Goal: Task Accomplishment & Management: Use online tool/utility

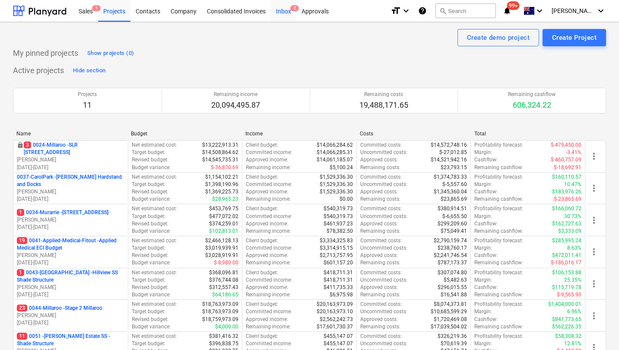
click at [274, 17] on div "Inbox 2" at bounding box center [284, 11] width 26 height 22
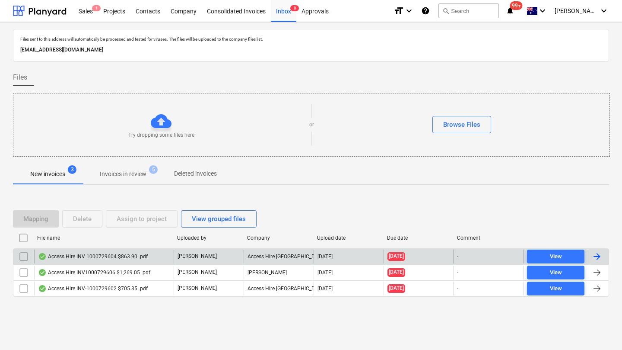
click at [96, 258] on div "Access Hire INV 1000729604 $863.90 .pdf" at bounding box center [93, 256] width 110 height 7
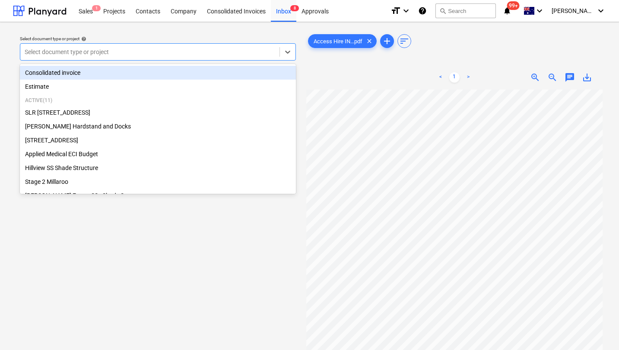
click at [81, 53] on div at bounding box center [150, 52] width 251 height 9
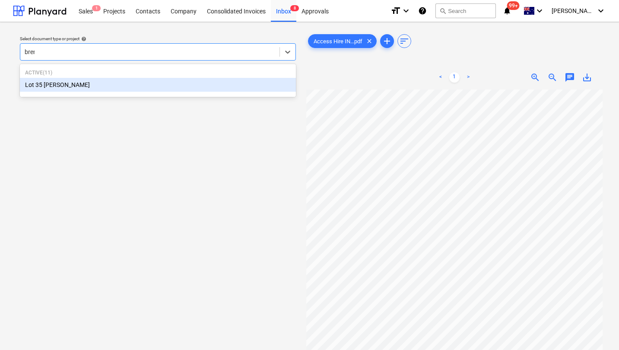
type input "brend"
click at [84, 79] on div "Lot 35 [PERSON_NAME]" at bounding box center [158, 85] width 276 height 14
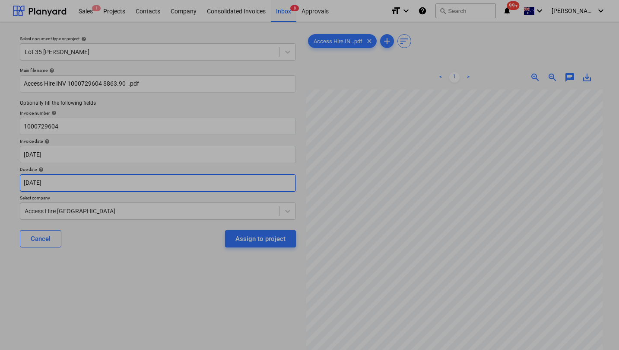
click at [102, 187] on body "Sales 1 Projects Contacts Company Consolidated Invoices Inbox 8 Approvals forma…" at bounding box center [309, 175] width 619 height 350
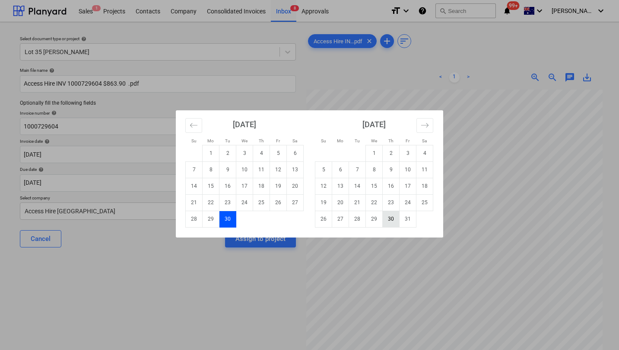
click at [390, 216] on td "30" at bounding box center [391, 218] width 17 height 16
type input "30 Oct 2025"
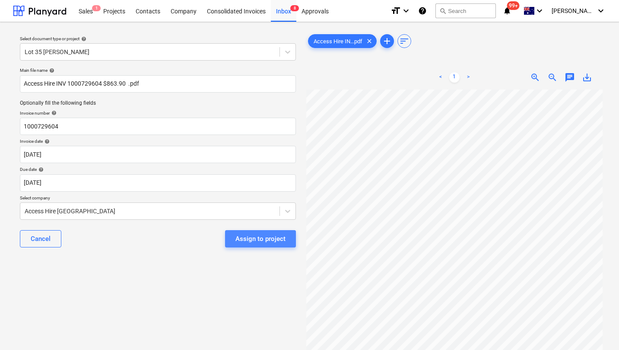
click at [259, 239] on div "Assign to project" at bounding box center [261, 238] width 50 height 11
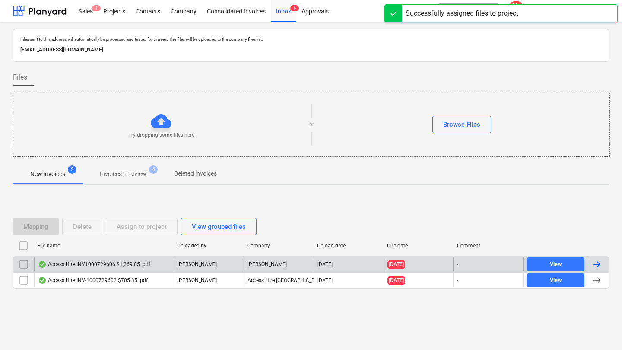
click at [113, 266] on div "Access Hire INV1000729606 $1,269.05 .pdf" at bounding box center [94, 264] width 112 height 7
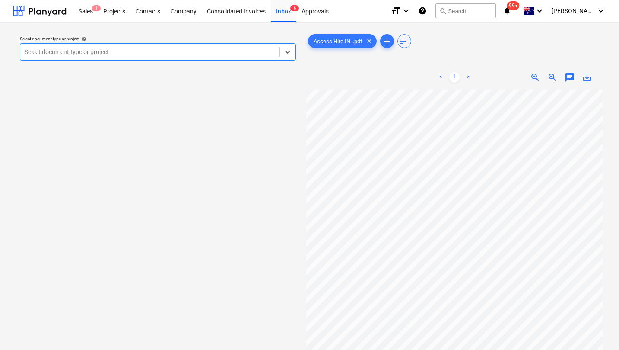
click at [118, 54] on div at bounding box center [150, 52] width 251 height 9
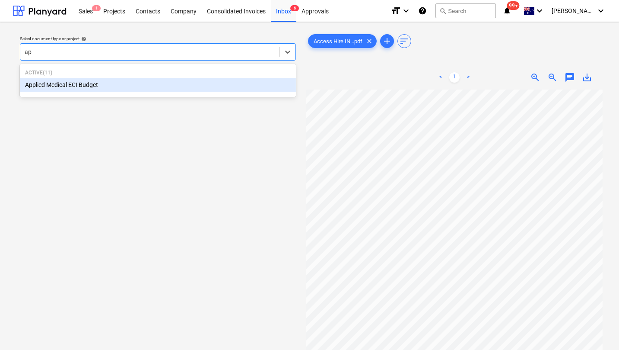
type input "app"
click at [53, 86] on div "Applied Medical ECI Budget" at bounding box center [158, 85] width 276 height 14
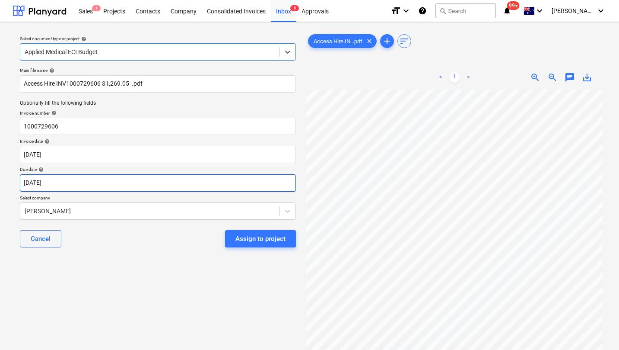
click at [77, 186] on body "Sales 1 Projects Contacts Company Consolidated Invoices Inbox 6 Approvals forma…" at bounding box center [309, 175] width 619 height 350
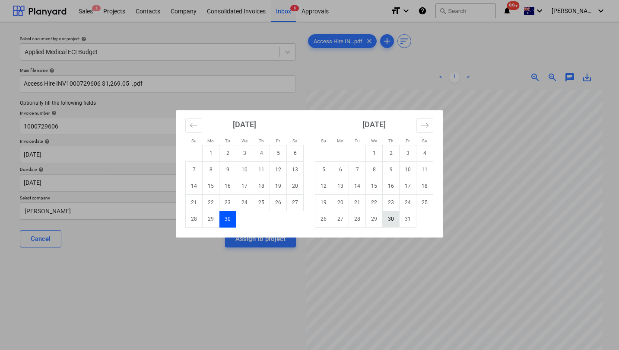
click at [389, 217] on td "30" at bounding box center [391, 218] width 17 height 16
type input "30 Oct 2025"
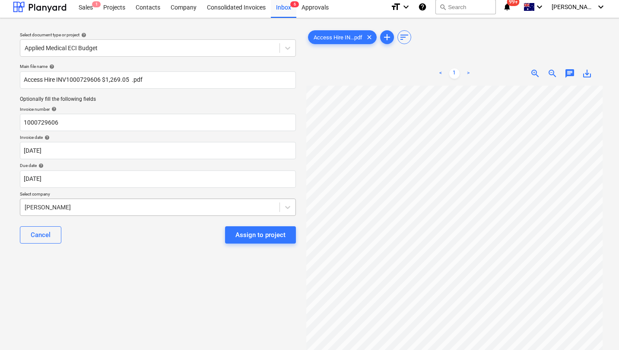
click at [150, 209] on div at bounding box center [150, 207] width 251 height 9
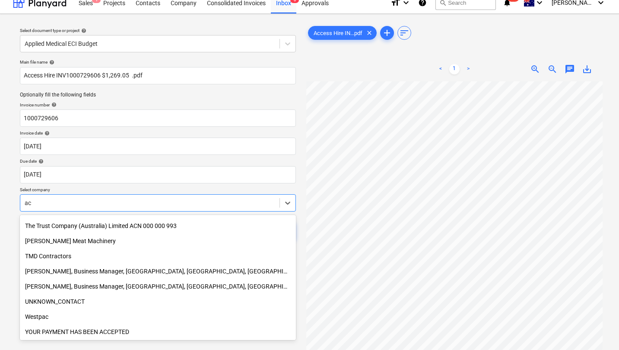
scroll to position [754, 0]
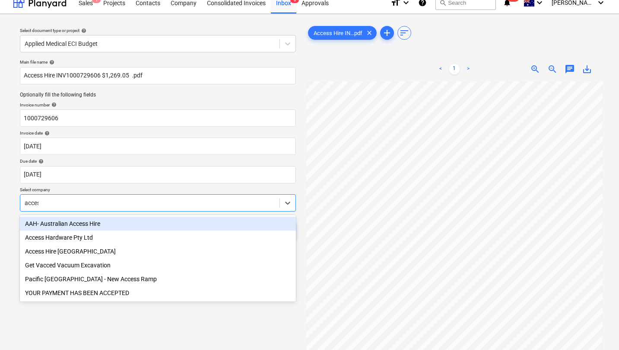
type input "access"
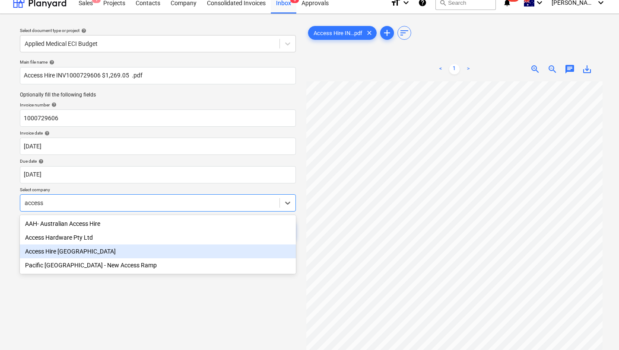
click at [89, 250] on div "Access Hire [GEOGRAPHIC_DATA]" at bounding box center [158, 251] width 276 height 14
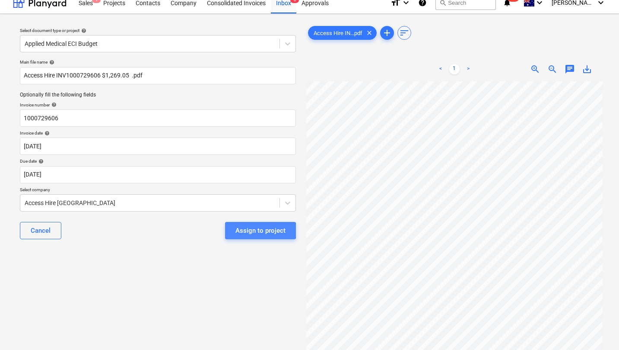
click at [258, 230] on div "Assign to project" at bounding box center [261, 230] width 50 height 11
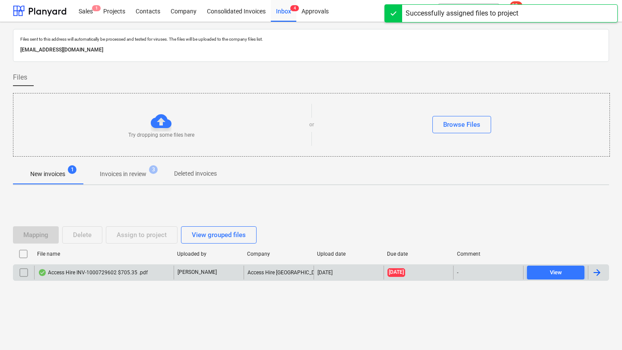
click at [89, 270] on div "Access Hire INV-1000729602 $705.35 .pdf" at bounding box center [93, 272] width 110 height 7
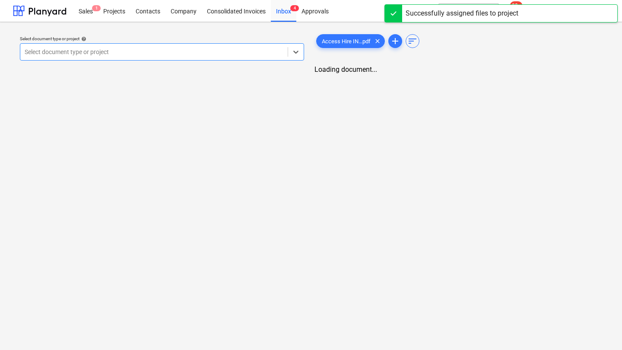
click at [150, 50] on div at bounding box center [154, 52] width 259 height 9
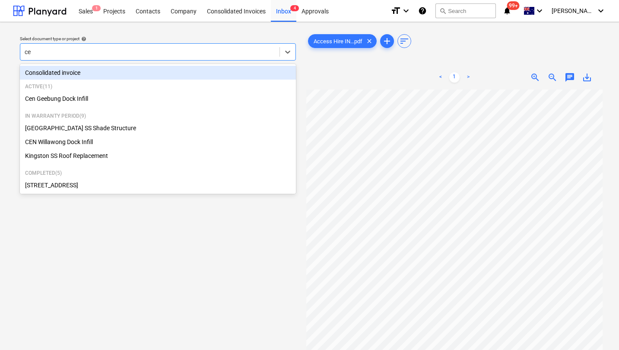
type input "cen"
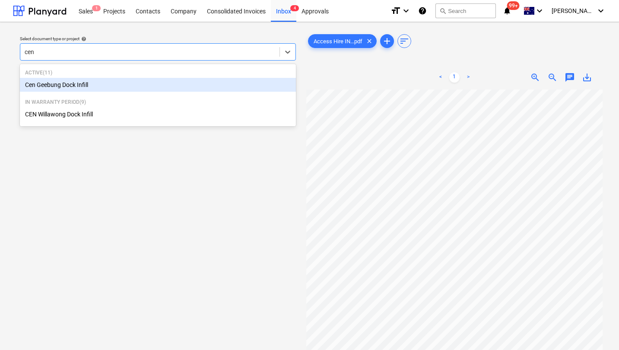
click at [102, 89] on div "Cen Geebung Dock Infill" at bounding box center [158, 85] width 276 height 14
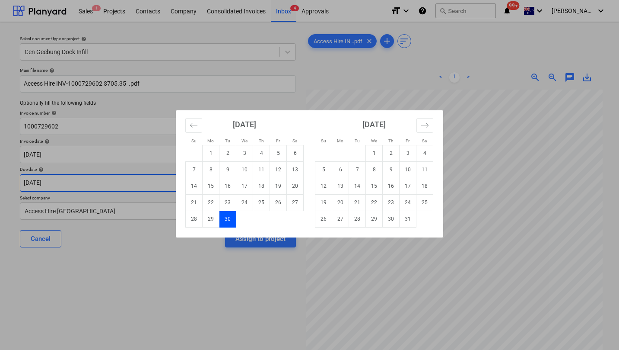
click at [125, 182] on body "Sales 1 Projects Contacts Company Consolidated Invoices Inbox 4 Approvals forma…" at bounding box center [309, 175] width 619 height 350
click at [394, 217] on td "30" at bounding box center [391, 218] width 17 height 16
type input "30 Oct 2025"
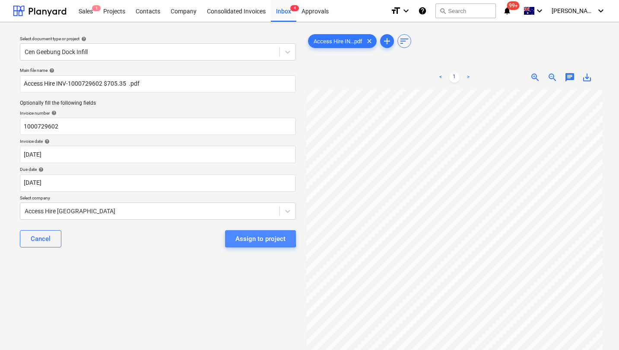
click at [240, 236] on div "Assign to project" at bounding box center [261, 238] width 50 height 11
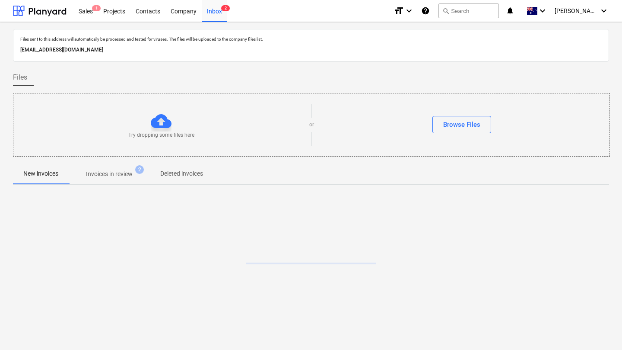
click at [119, 178] on p "Invoices in review" at bounding box center [109, 173] width 47 height 9
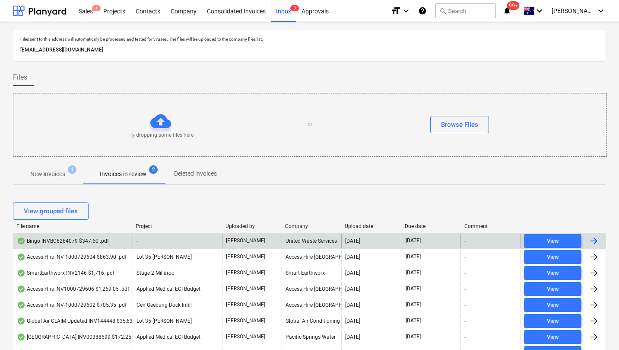
click at [81, 242] on div "Bingo INVBC6264079 $347.60 .pdf" at bounding box center [63, 240] width 92 height 7
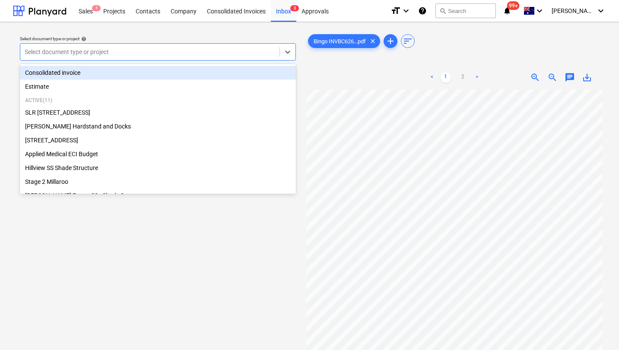
click at [159, 51] on div at bounding box center [150, 52] width 251 height 9
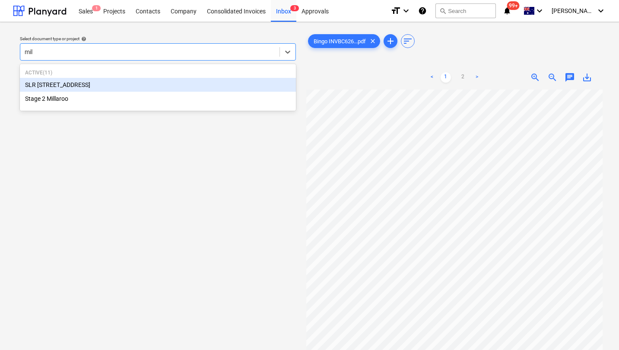
type input "mill"
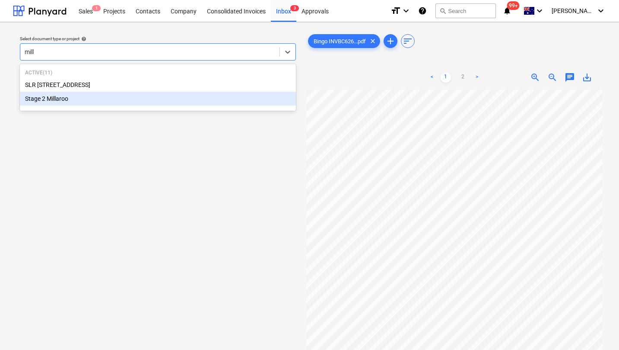
click at [76, 99] on div "Stage 2 Millaroo" at bounding box center [158, 99] width 276 height 14
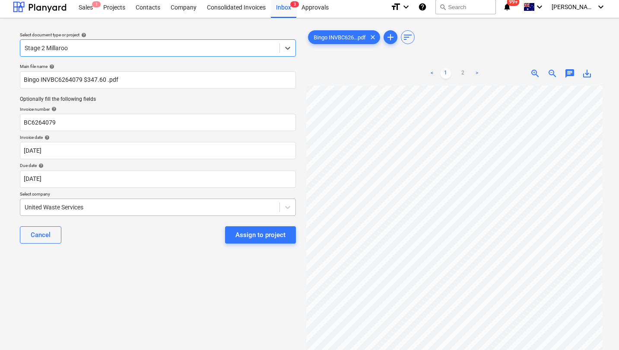
click at [108, 216] on div "Main file name help Bingo INVBC6264079 $347.60 .pdf Optionally fill the followi…" at bounding box center [157, 157] width 283 height 194
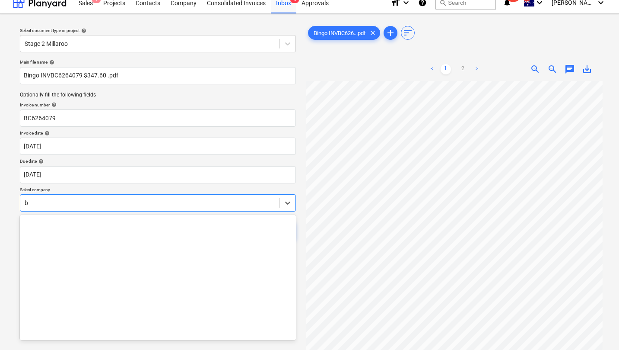
scroll to position [285, 0]
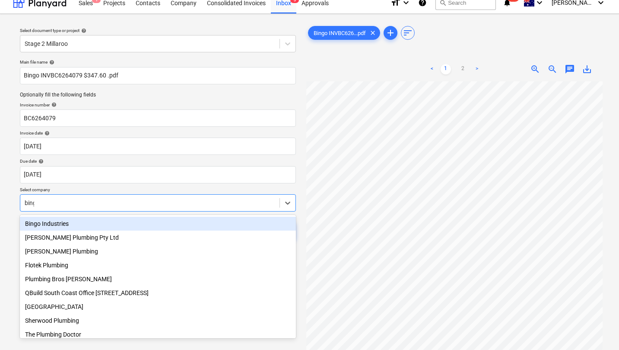
type input "bingo"
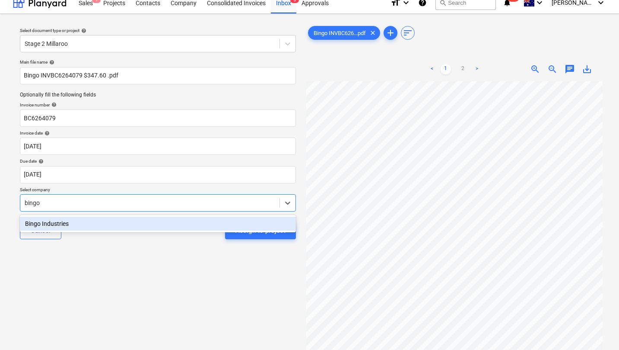
click at [72, 230] on div "Bingo Industries" at bounding box center [158, 224] width 276 height 14
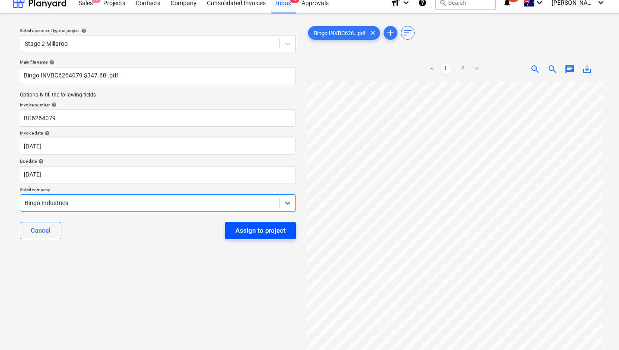
click at [262, 229] on div "Assign to project" at bounding box center [261, 230] width 50 height 11
